Goal: Information Seeking & Learning: Check status

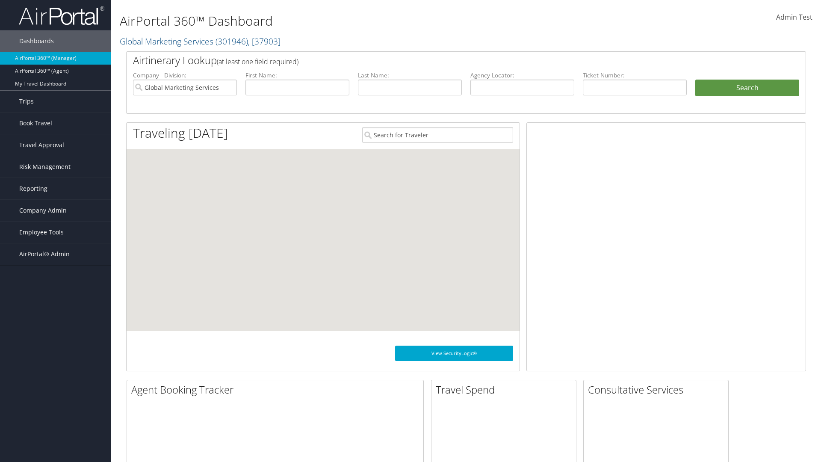
click at [56, 167] on span "Risk Management" at bounding box center [44, 166] width 51 height 21
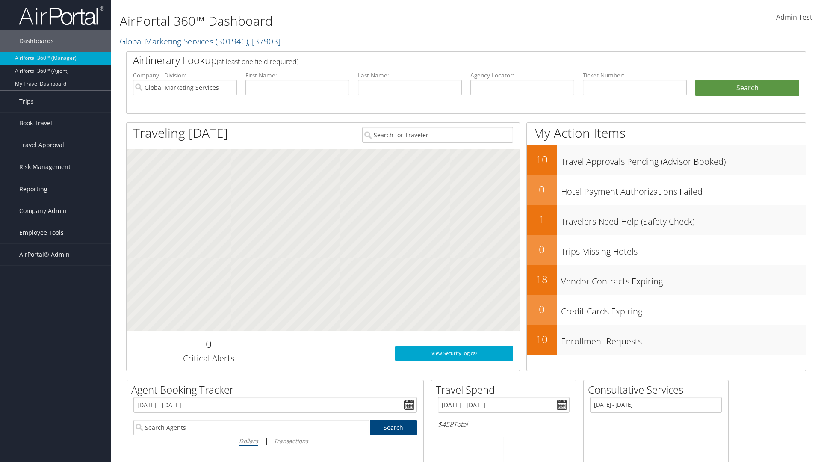
click at [56, 229] on link "Notifications" at bounding box center [55, 235] width 111 height 13
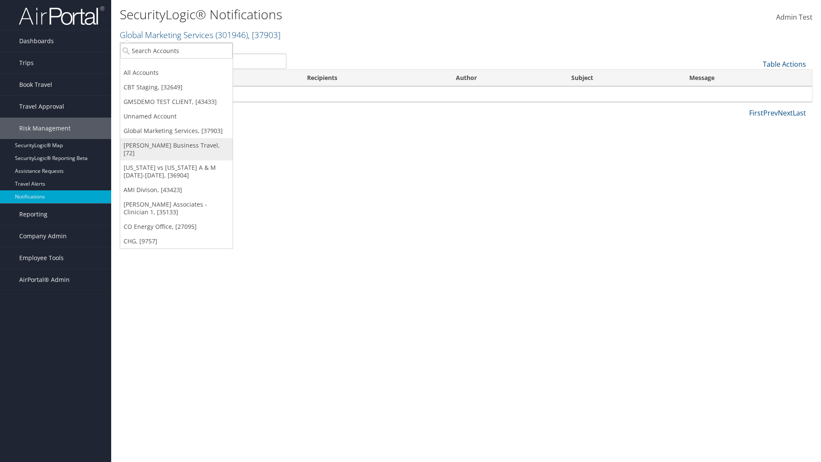
click at [176, 145] on link "[PERSON_NAME] Business Travel, [72]" at bounding box center [176, 149] width 112 height 22
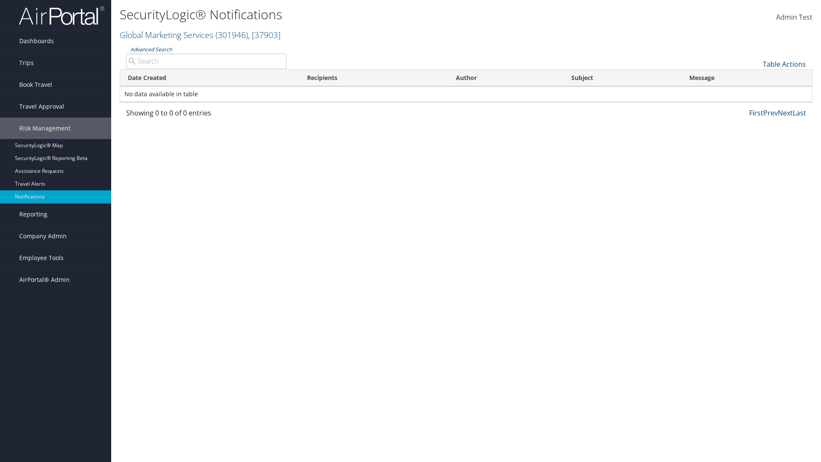
click at [151, 49] on link "Advanced Search" at bounding box center [150, 49] width 41 height 7
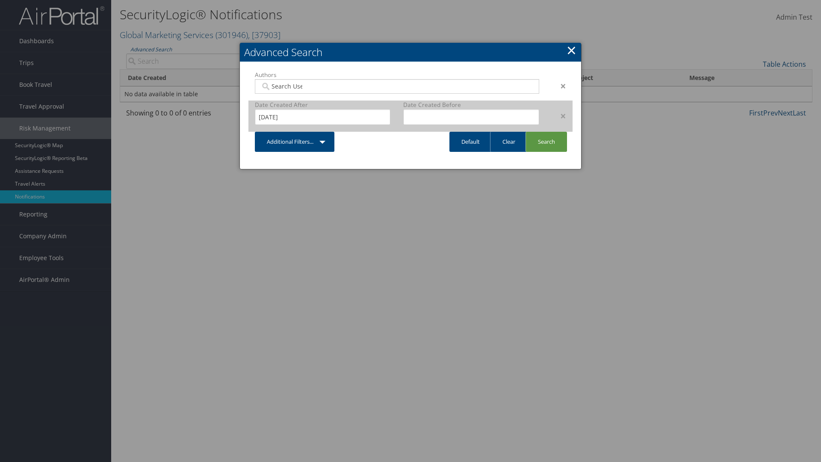
click at [559, 115] on div "×" at bounding box center [559, 116] width 27 height 10
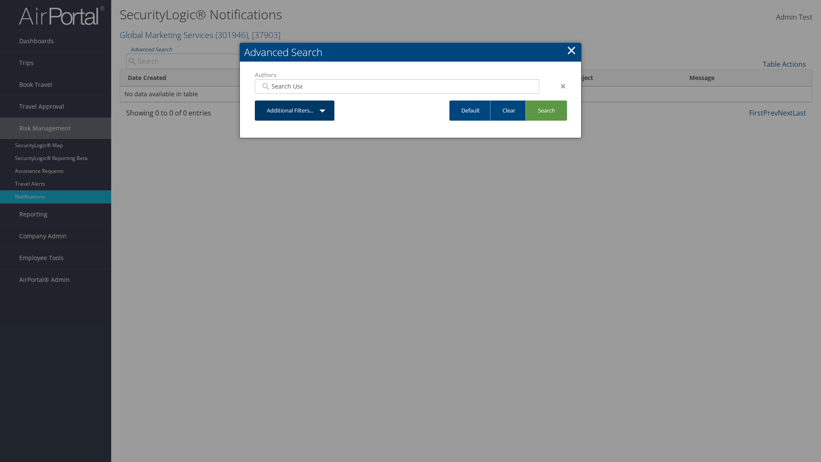
click at [559, 86] on div "×" at bounding box center [559, 86] width 27 height 10
click at [295, 101] on link "Additional Filters..." at bounding box center [295, 111] width 80 height 20
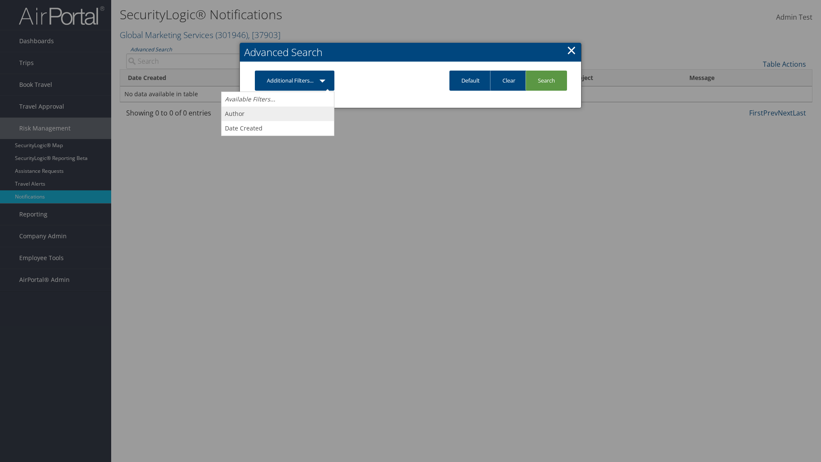
click at [278, 113] on link "Author" at bounding box center [278, 114] width 112 height 15
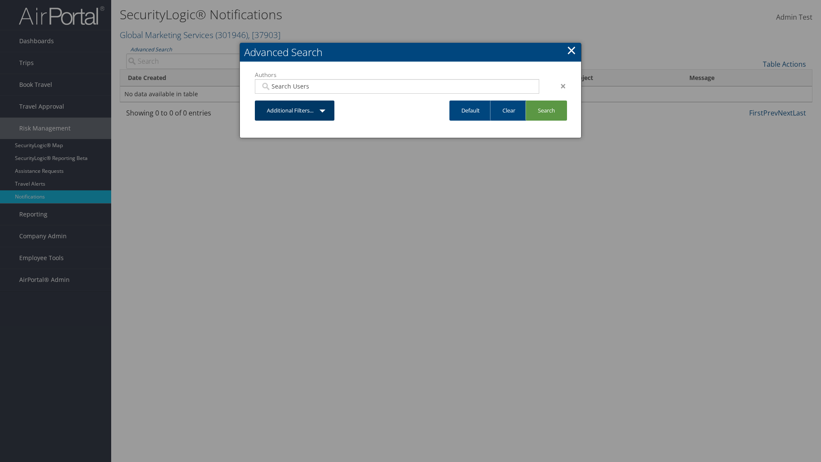
click at [295, 110] on link "Additional Filters..." at bounding box center [295, 111] width 80 height 20
click at [278, 143] on link "Date Created" at bounding box center [278, 143] width 112 height 15
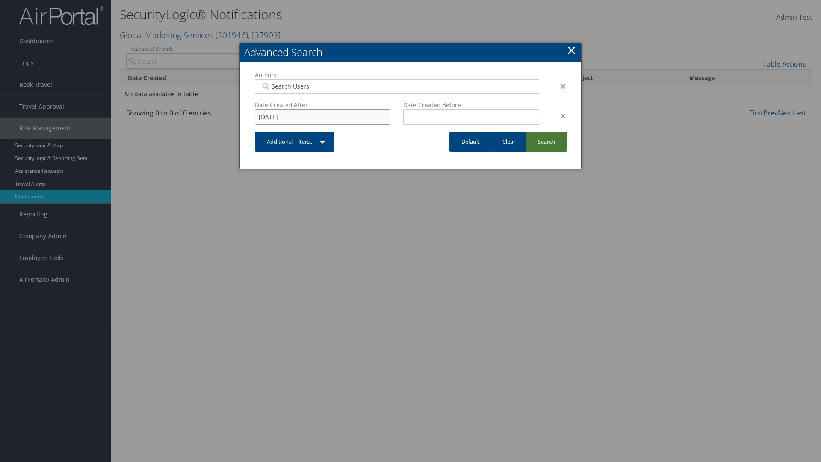
type input "8/11/2025"
click at [546, 142] on link "Search" at bounding box center [546, 142] width 41 height 20
